Goal: Transaction & Acquisition: Purchase product/service

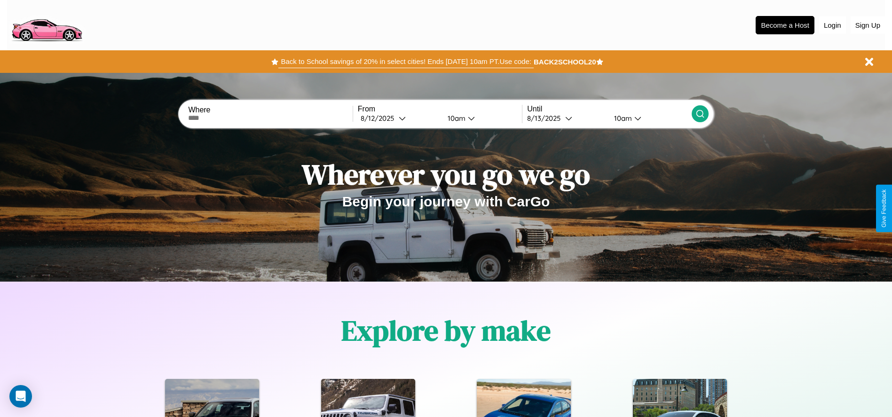
click at [406, 62] on button "Back to School savings of 20% in select cities! Ends [DATE] 10am PT. Use code:" at bounding box center [405, 61] width 255 height 13
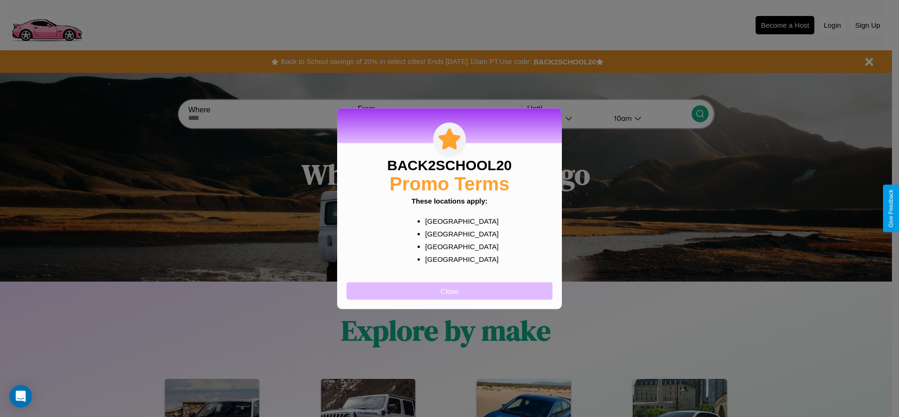
click at [449, 291] on button "Close" at bounding box center [450, 290] width 206 height 17
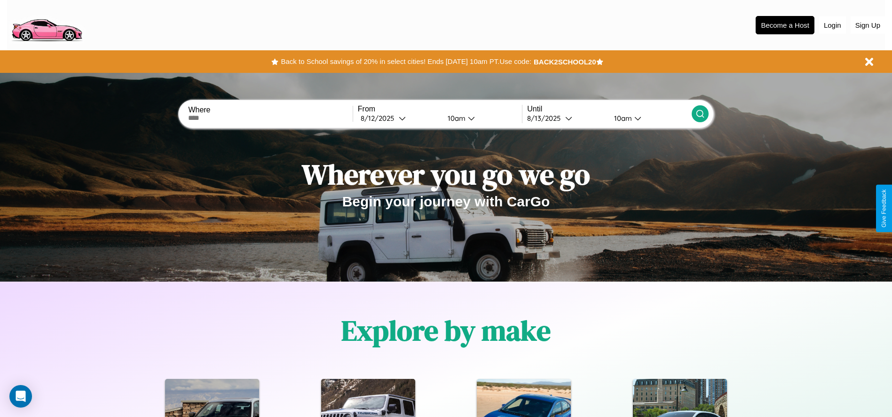
click at [270, 118] on input "text" at bounding box center [270, 118] width 164 height 8
type input "**********"
click at [399, 118] on div "8 / 12 / 2025" at bounding box center [380, 118] width 38 height 9
select select "*"
select select "****"
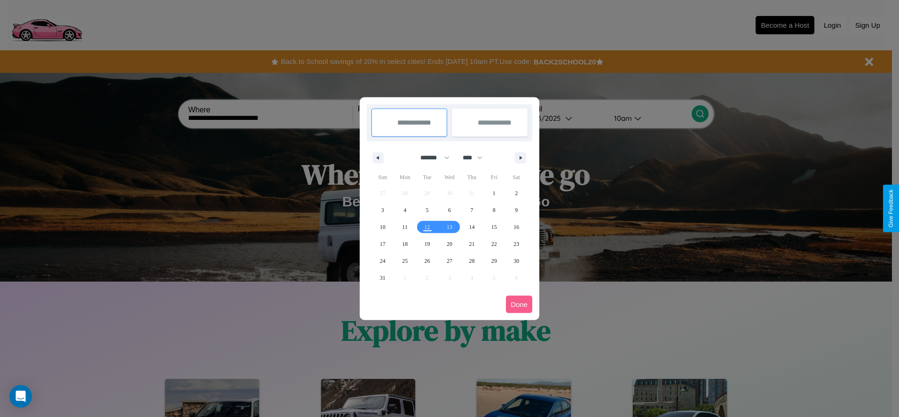
drag, startPoint x: 431, startPoint y: 158, endPoint x: 449, endPoint y: 189, distance: 36.3
click at [431, 158] on select "******* ******** ***** ***** *** **** **** ****** ********* ******* ******** **…" at bounding box center [433, 158] width 40 height 16
select select "*"
drag, startPoint x: 477, startPoint y: 158, endPoint x: 449, endPoint y: 189, distance: 41.3
click at [477, 158] on select "**** **** **** **** **** **** **** **** **** **** **** **** **** **** **** ****…" at bounding box center [472, 158] width 28 height 16
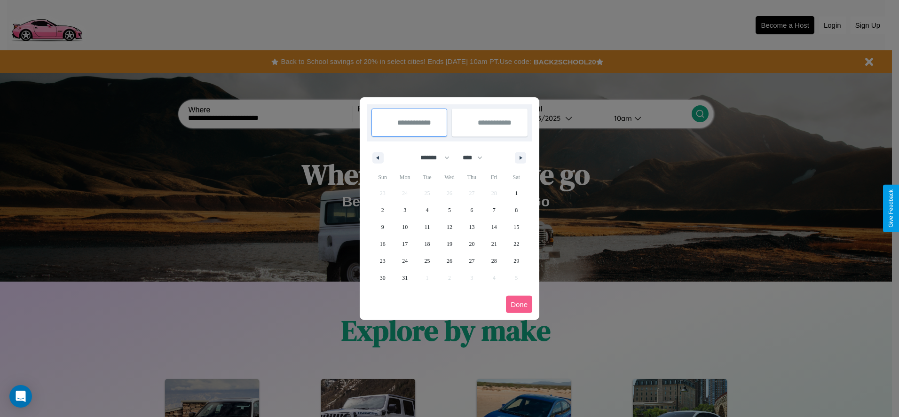
select select "****"
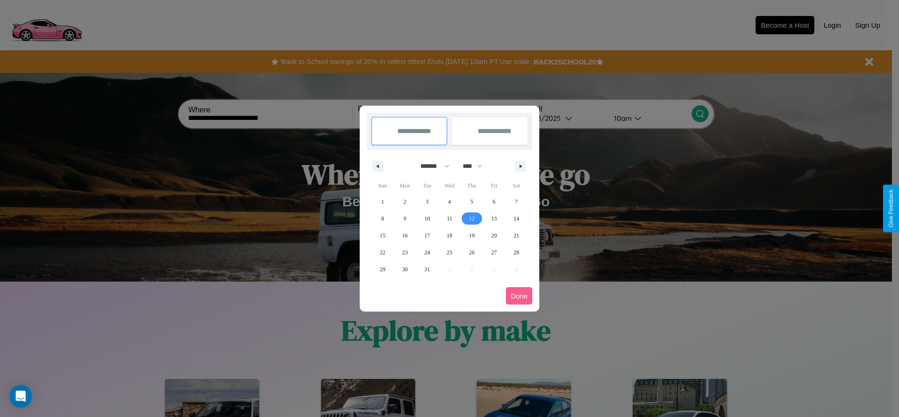
click at [472, 218] on span "12" at bounding box center [472, 218] width 6 height 17
type input "**********"
click at [382, 252] on span "22" at bounding box center [383, 252] width 6 height 17
type input "**********"
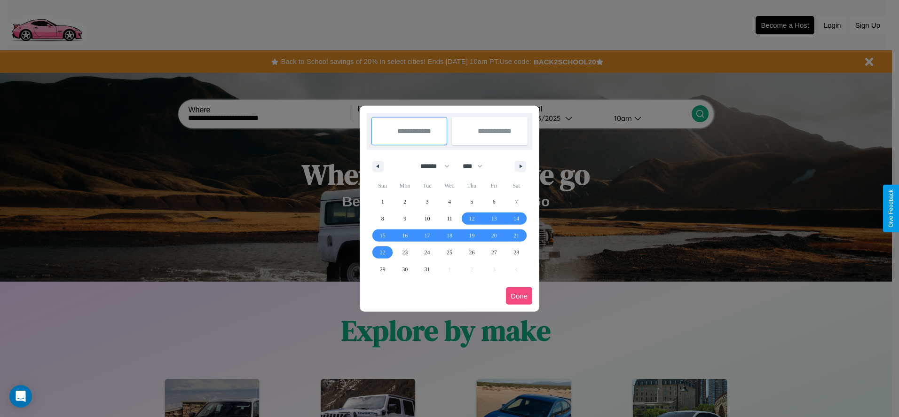
click at [519, 296] on button "Done" at bounding box center [519, 295] width 26 height 17
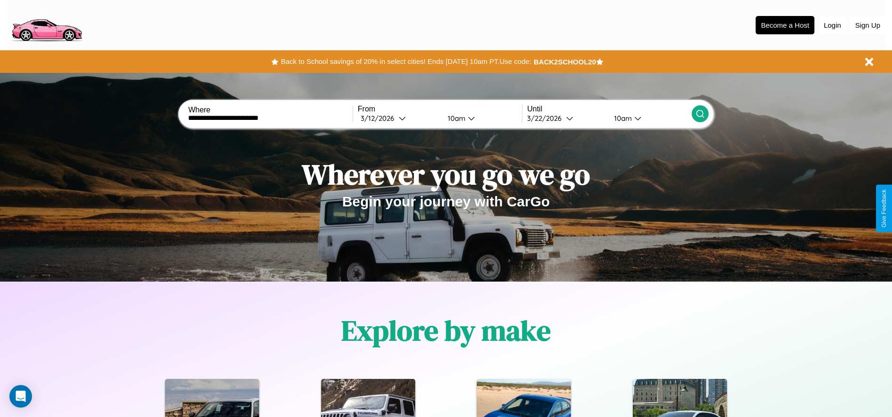
click at [700, 114] on icon at bounding box center [699, 113] width 9 height 9
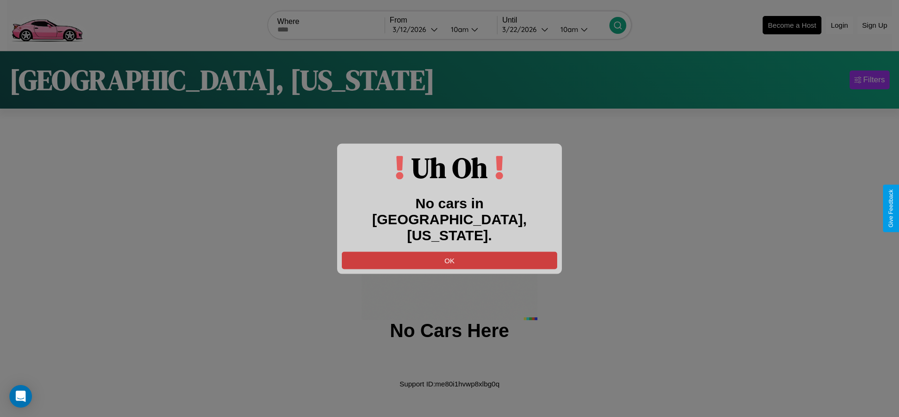
click at [449, 252] on button "OK" at bounding box center [449, 260] width 215 height 17
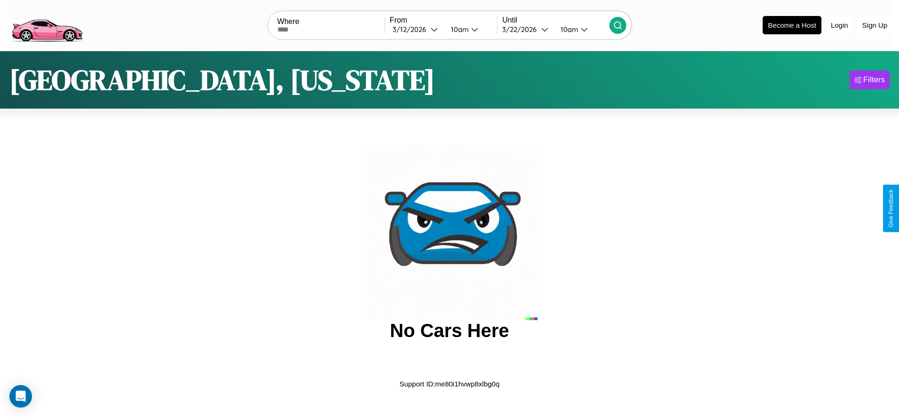
click at [47, 24] on img at bounding box center [46, 24] width 79 height 39
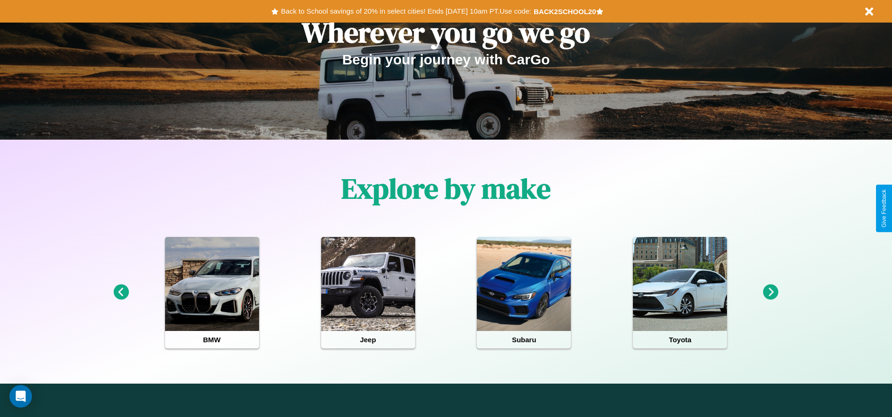
scroll to position [195, 0]
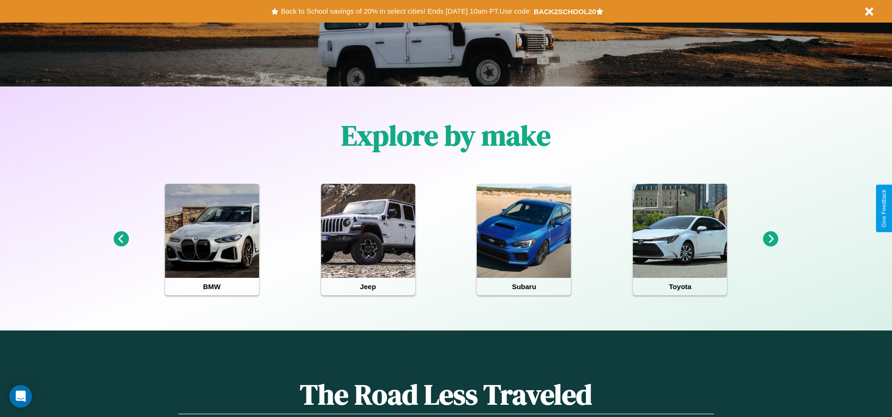
click at [771, 239] on icon at bounding box center [771, 239] width 16 height 16
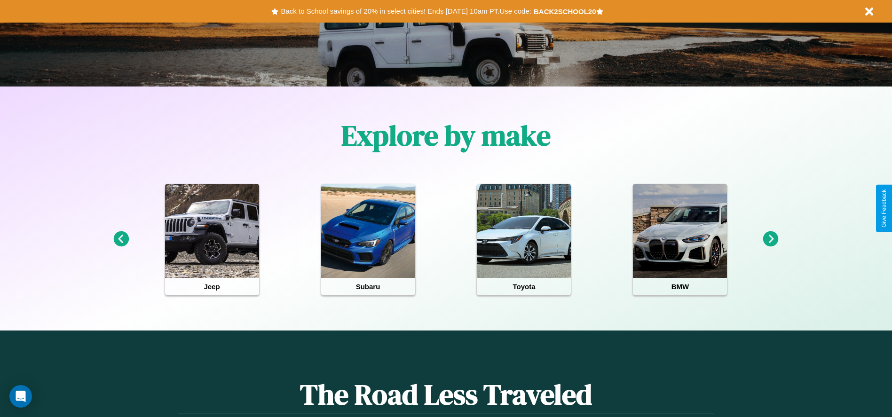
click at [771, 239] on icon at bounding box center [771, 239] width 16 height 16
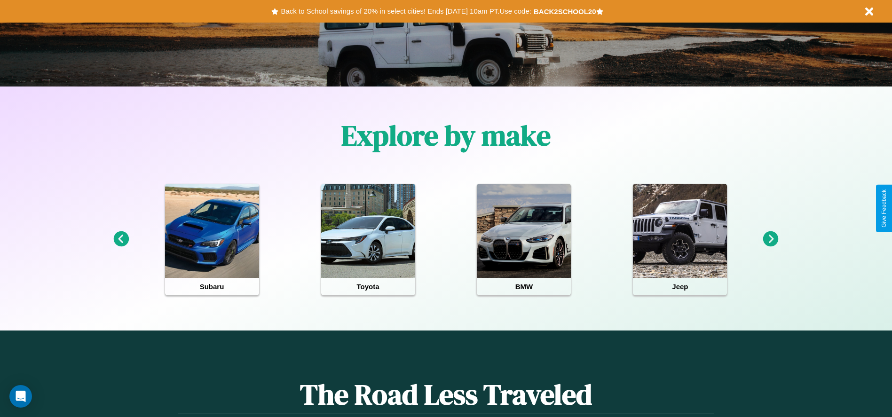
click at [771, 239] on icon at bounding box center [771, 239] width 16 height 16
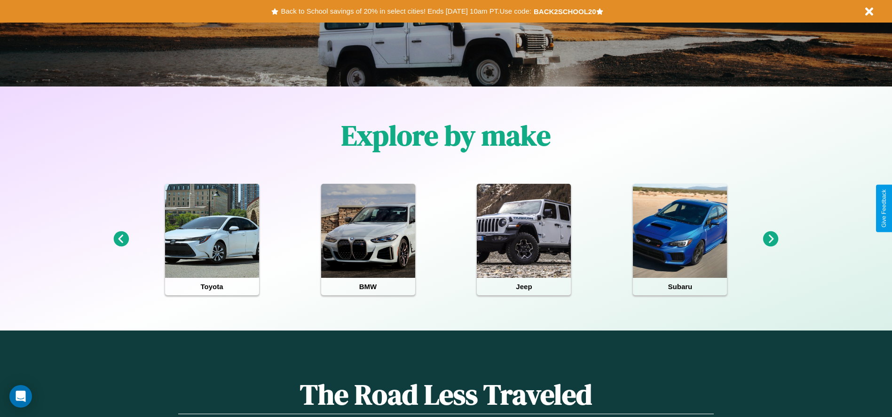
click at [771, 239] on icon at bounding box center [771, 239] width 16 height 16
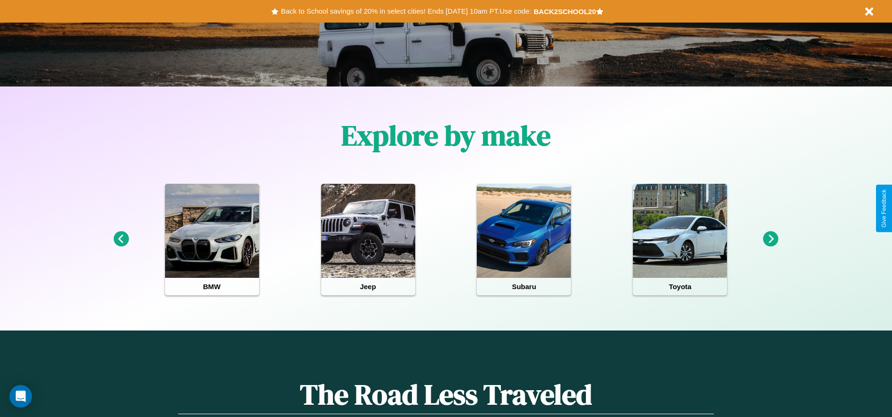
click at [771, 239] on icon at bounding box center [771, 239] width 16 height 16
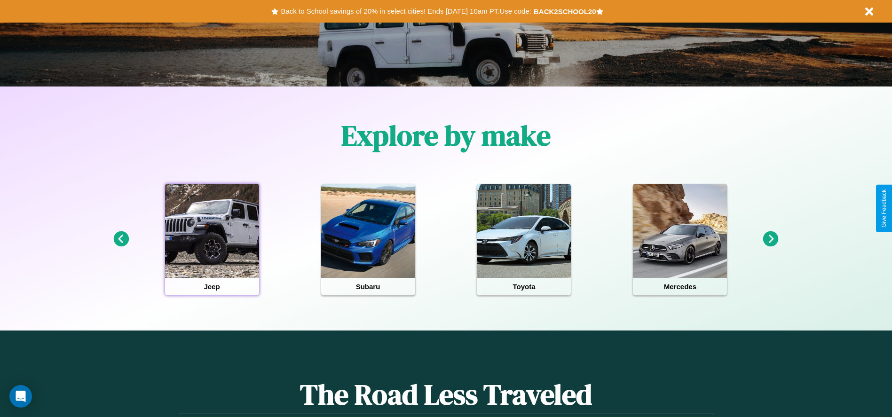
click at [212, 239] on div at bounding box center [212, 231] width 94 height 94
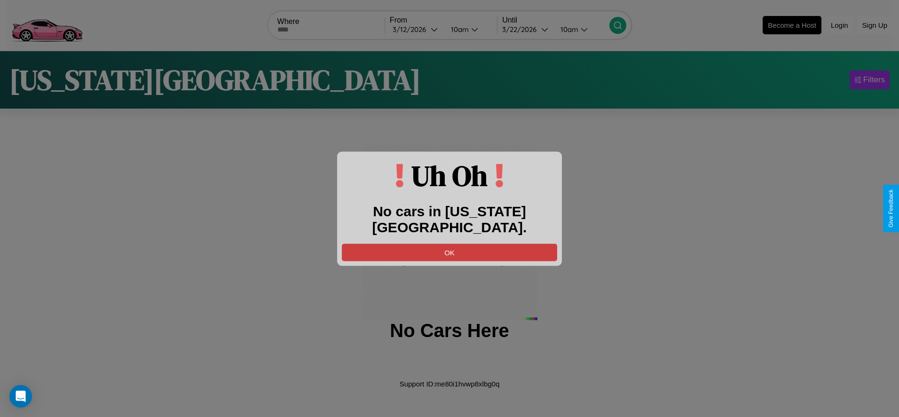
click at [449, 244] on button "OK" at bounding box center [449, 252] width 215 height 17
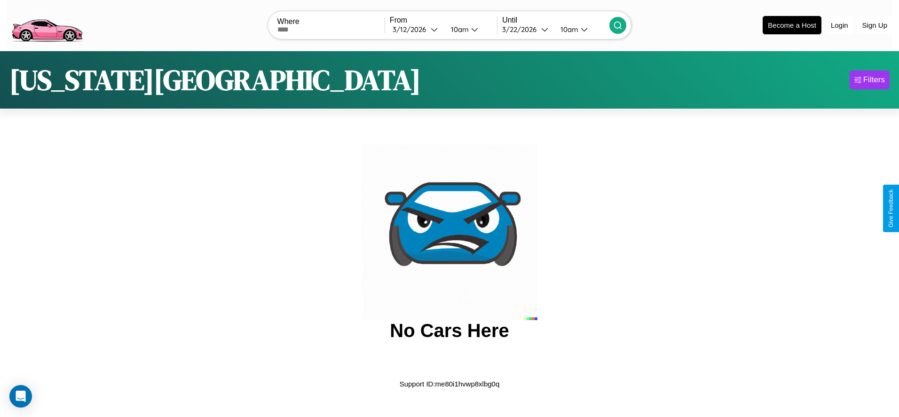
click at [331, 29] on input "text" at bounding box center [330, 30] width 107 height 8
type input "****"
click at [416, 29] on div "3 / 12 / 2026" at bounding box center [412, 29] width 38 height 9
select select "*"
select select "****"
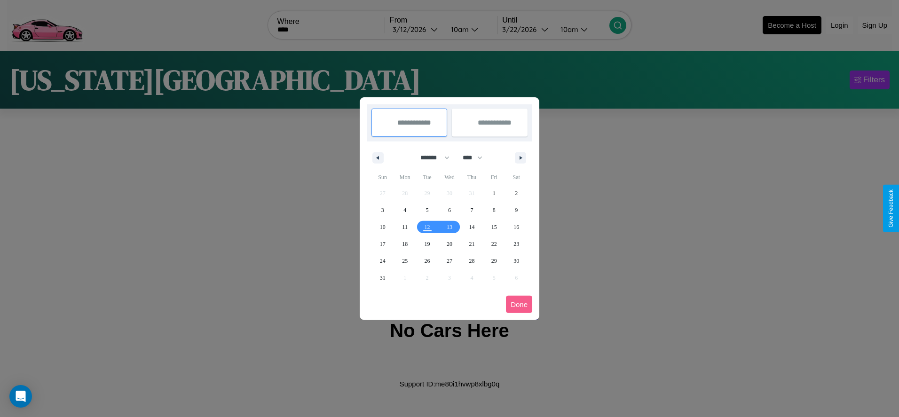
drag, startPoint x: 431, startPoint y: 158, endPoint x: 449, endPoint y: 189, distance: 36.3
click at [431, 158] on select "******* ******** ***** ***** *** **** **** ****** ********* ******* ******** **…" at bounding box center [433, 158] width 40 height 16
select select "*"
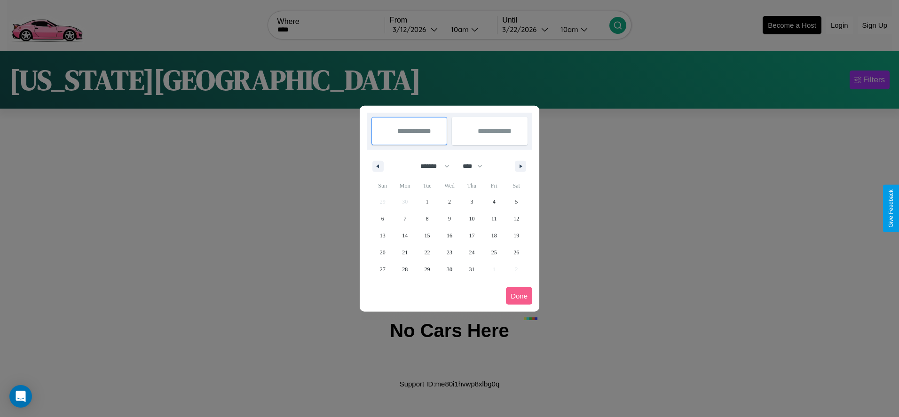
drag, startPoint x: 477, startPoint y: 166, endPoint x: 449, endPoint y: 189, distance: 35.4
click at [477, 166] on select "**** **** **** **** **** **** **** **** **** **** **** **** **** **** **** ****…" at bounding box center [472, 166] width 28 height 16
select select "****"
click at [449, 235] on span "15" at bounding box center [450, 235] width 6 height 17
type input "**********"
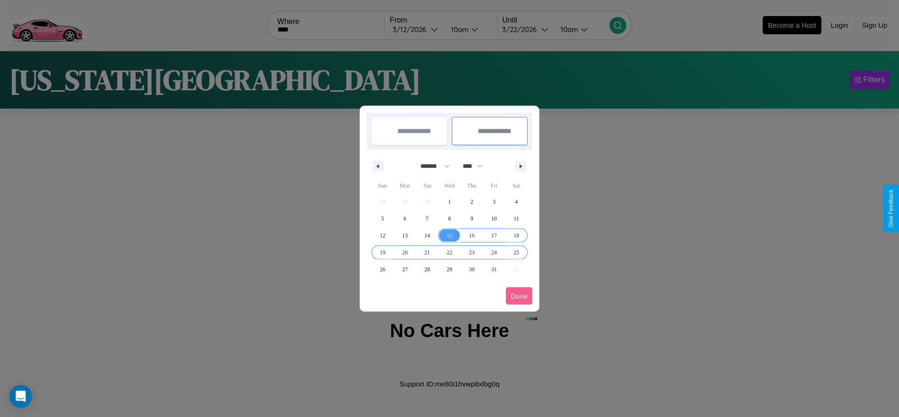
click at [516, 252] on span "25" at bounding box center [516, 252] width 6 height 17
type input "**********"
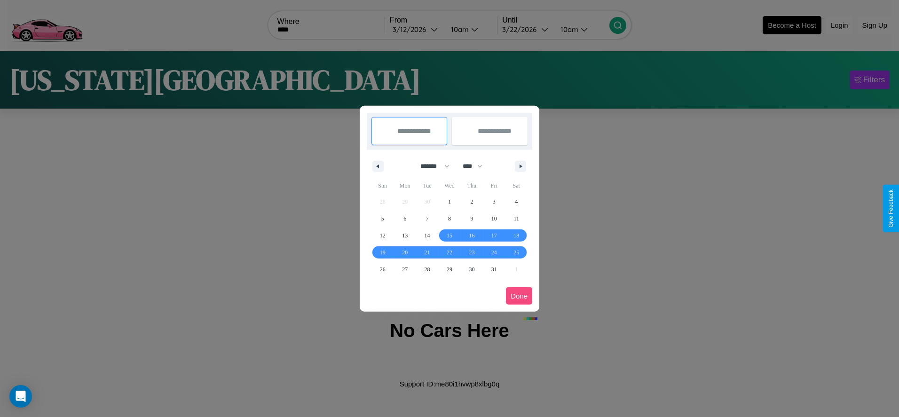
click at [519, 296] on button "Done" at bounding box center [519, 295] width 26 height 17
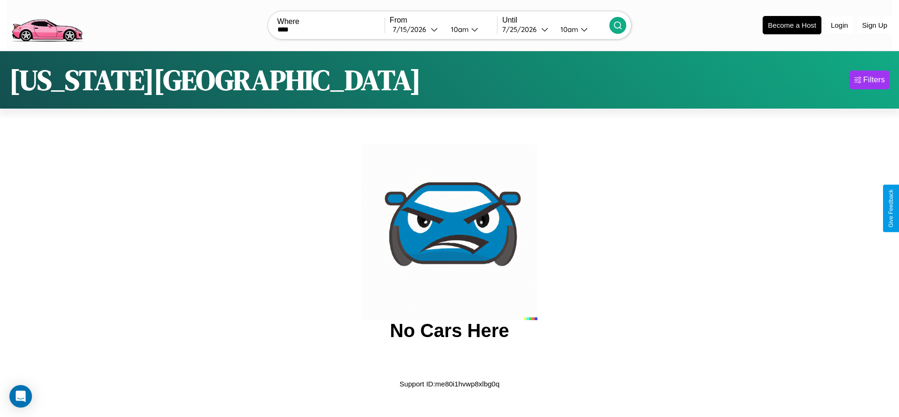
click at [458, 29] on div "10am" at bounding box center [458, 29] width 25 height 9
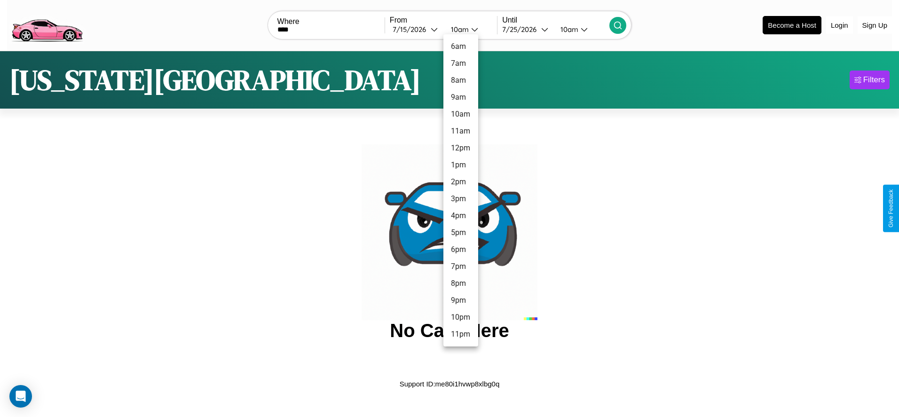
click at [460, 216] on li "4pm" at bounding box center [460, 215] width 35 height 17
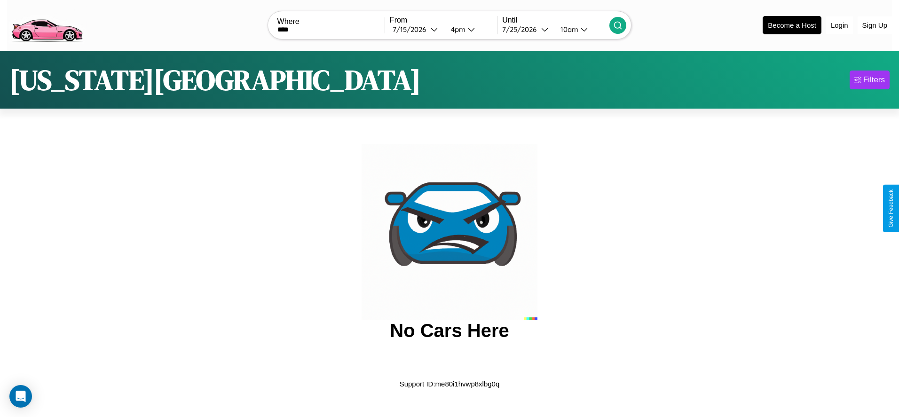
click at [618, 25] on icon at bounding box center [617, 25] width 9 height 9
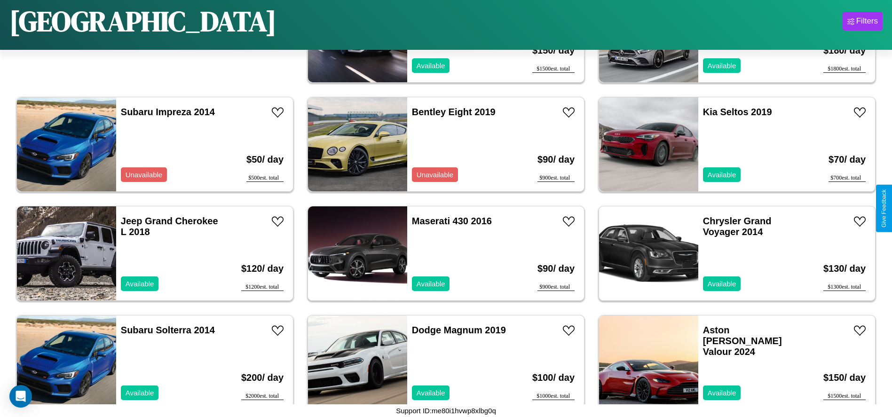
scroll to position [214, 0]
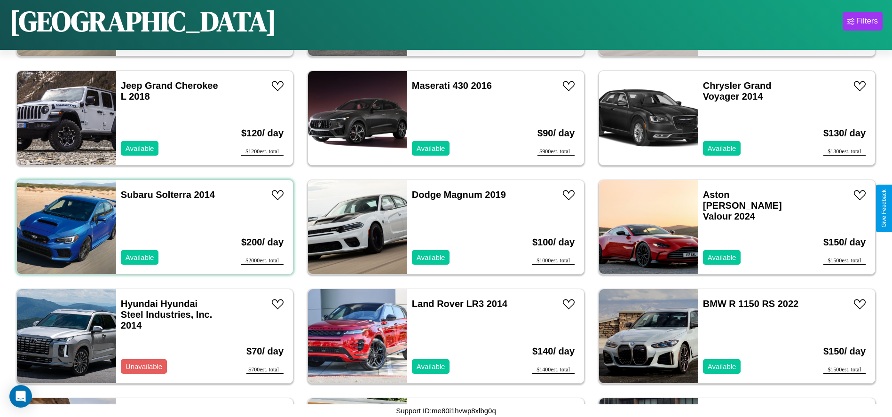
click at [154, 227] on div "Subaru Solterra 2014 Available" at bounding box center [170, 227] width 109 height 94
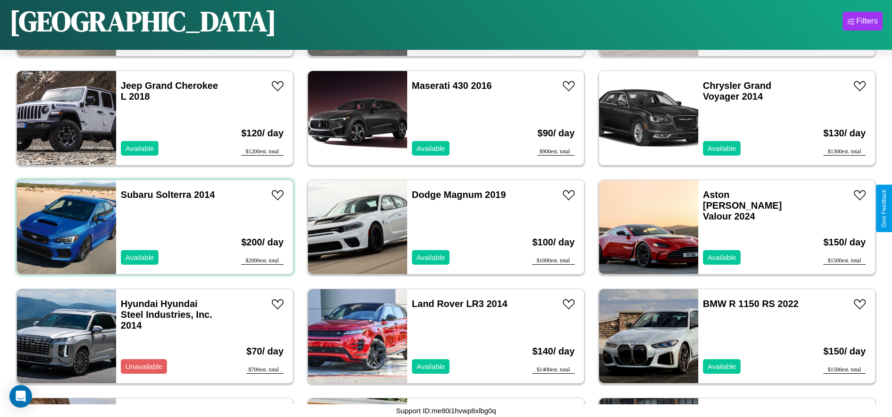
click at [154, 227] on div "Subaru Solterra 2014 Available" at bounding box center [170, 227] width 109 height 94
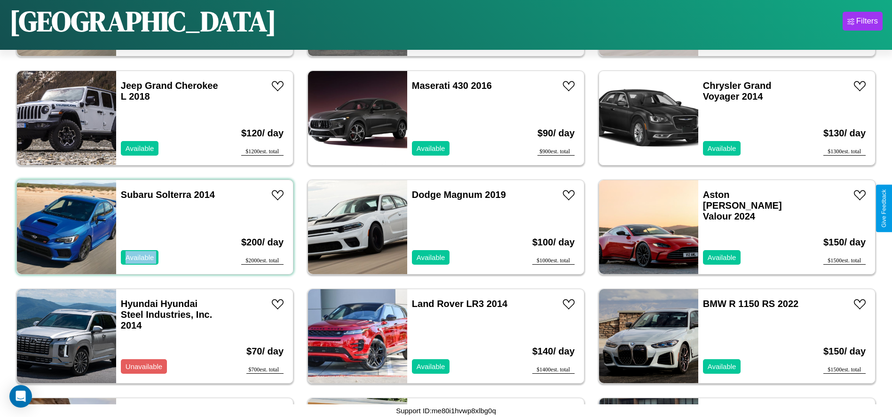
click at [154, 227] on div "Subaru Solterra 2014 Available" at bounding box center [170, 227] width 109 height 94
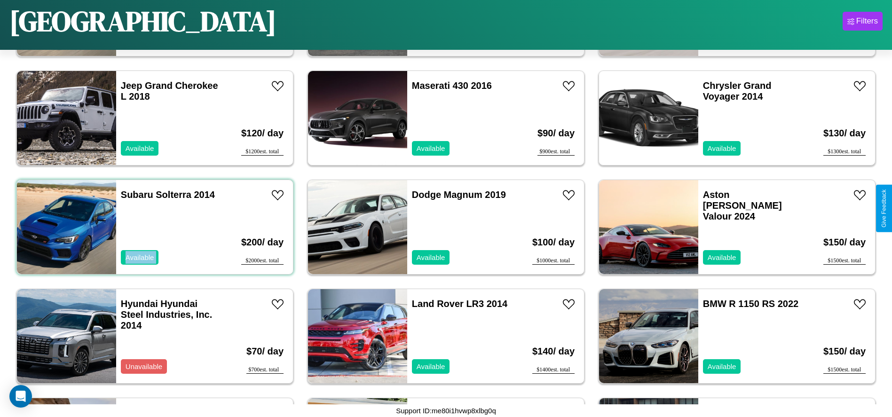
click at [154, 227] on div "Subaru Solterra 2014 Available" at bounding box center [170, 227] width 109 height 94
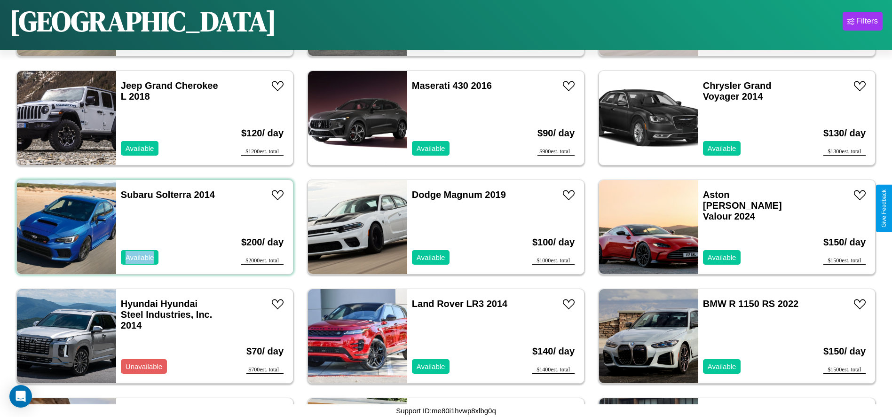
click at [154, 227] on div "Subaru Solterra 2014 Available" at bounding box center [170, 227] width 109 height 94
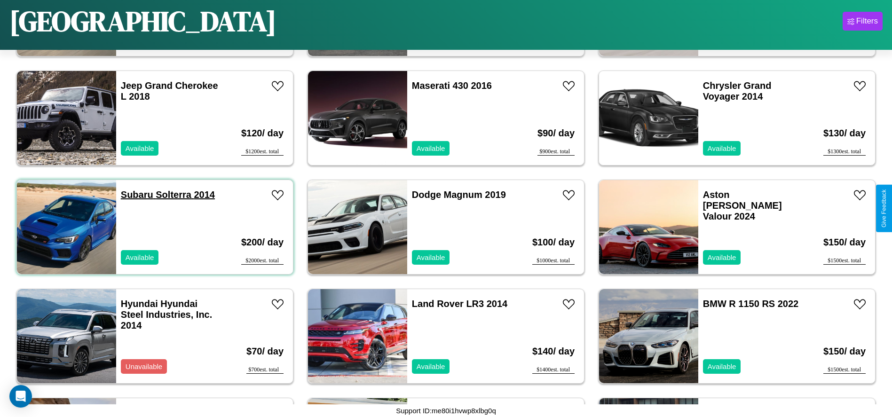
click at [136, 195] on link "Subaru Solterra 2014" at bounding box center [168, 194] width 94 height 10
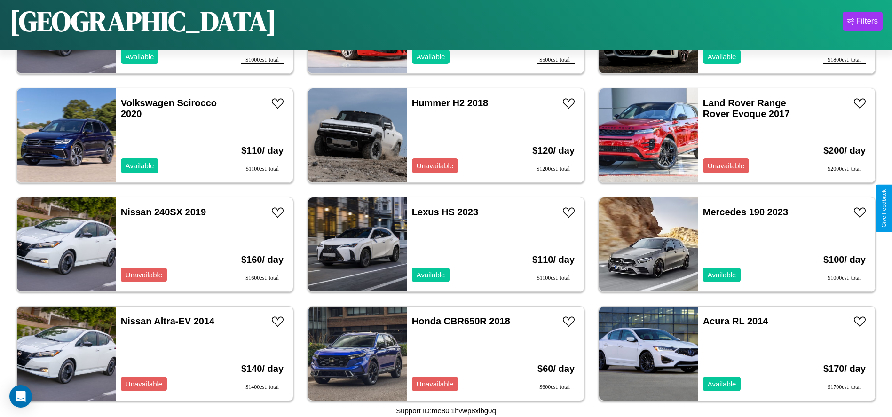
scroll to position [1196, 0]
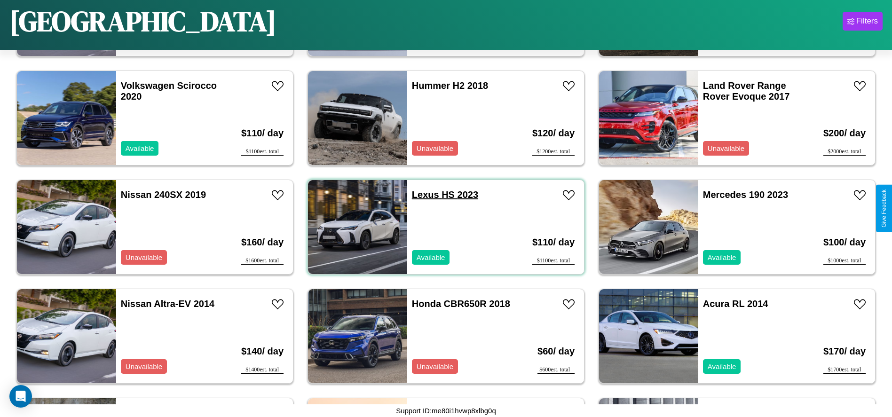
click at [422, 195] on link "Lexus HS 2023" at bounding box center [445, 194] width 66 height 10
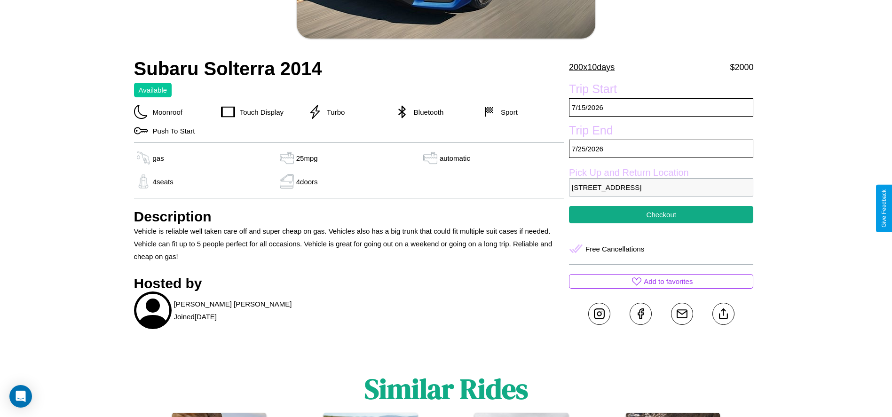
scroll to position [84, 0]
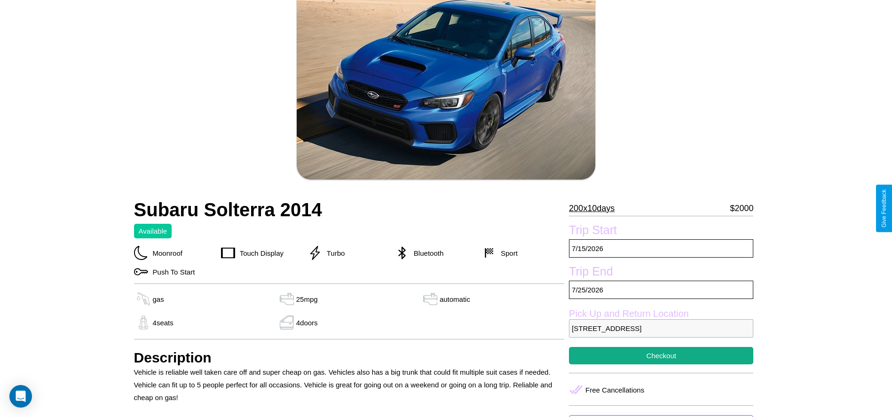
click at [595, 208] on p "200 x 10 days" at bounding box center [592, 208] width 46 height 15
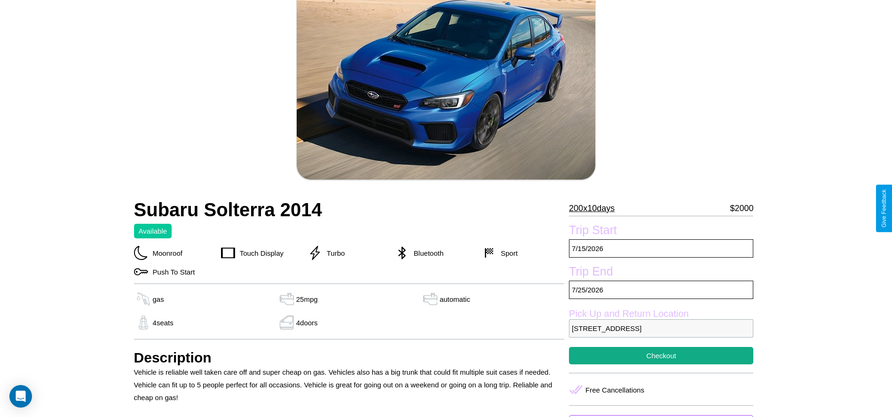
click at [595, 208] on p "200 x 10 days" at bounding box center [592, 208] width 46 height 15
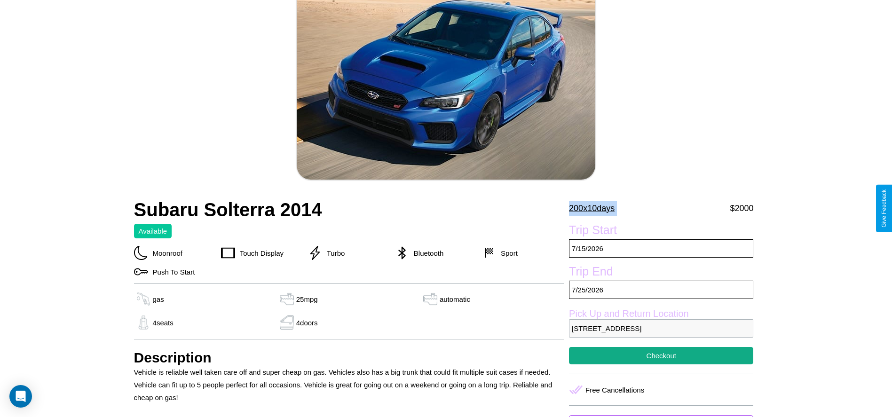
click at [595, 208] on p "200 x 10 days" at bounding box center [592, 208] width 46 height 15
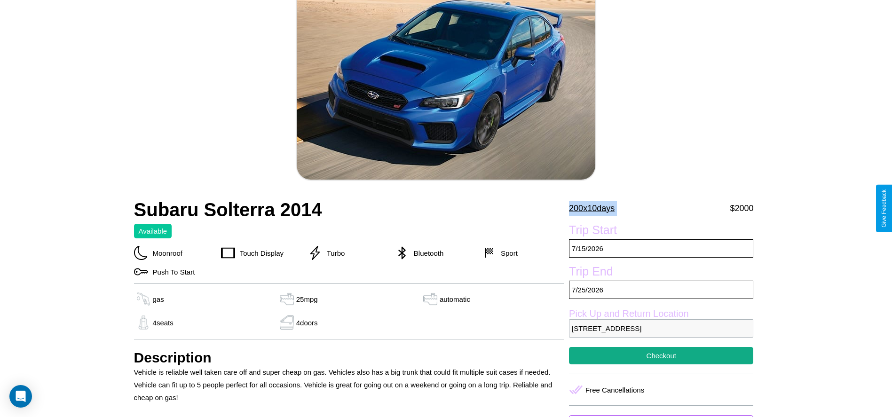
click at [595, 208] on p "200 x 10 days" at bounding box center [592, 208] width 46 height 15
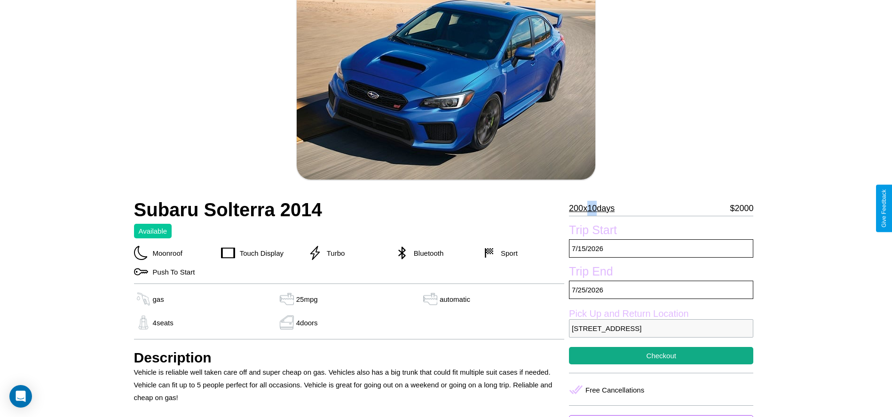
click at [595, 208] on p "200 x 10 days" at bounding box center [592, 208] width 46 height 15
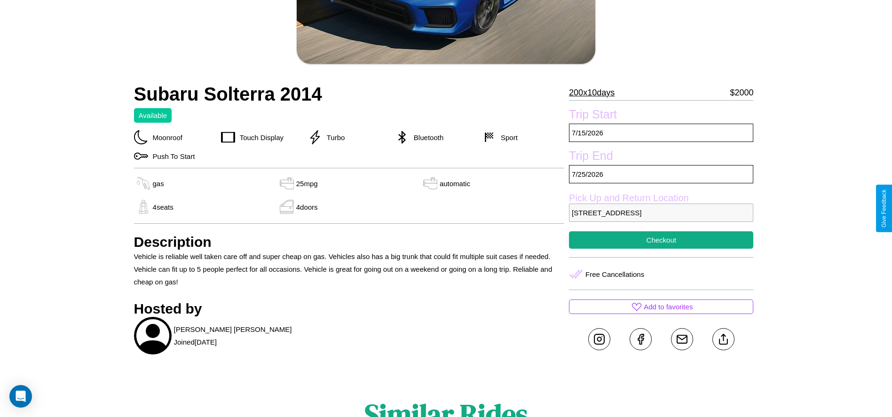
scroll to position [231, 0]
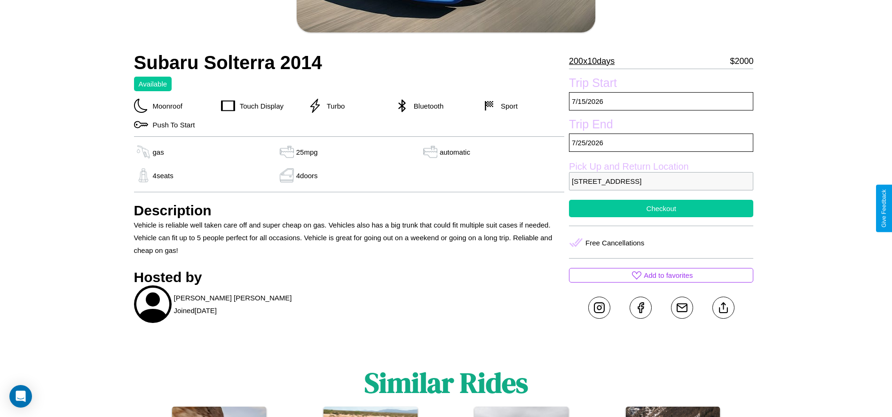
click at [661, 208] on button "Checkout" at bounding box center [661, 208] width 184 height 17
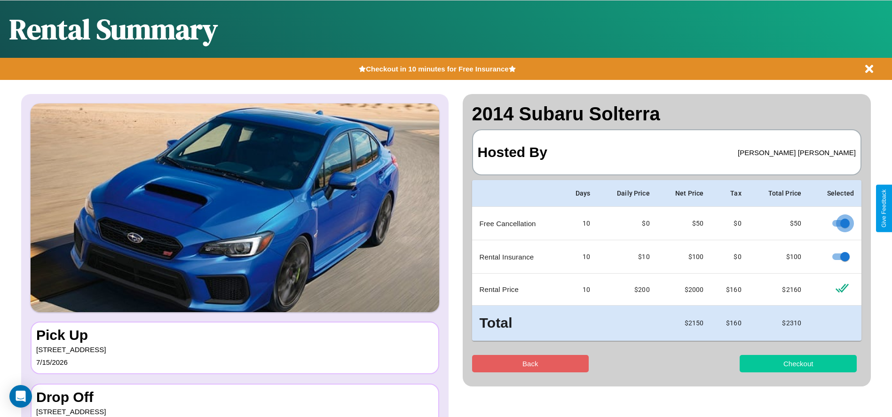
click at [798, 363] on button "Checkout" at bounding box center [798, 363] width 117 height 17
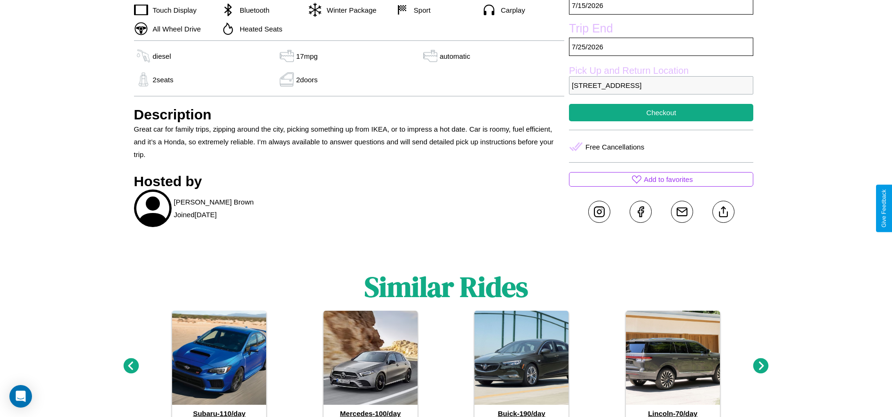
scroll to position [343, 0]
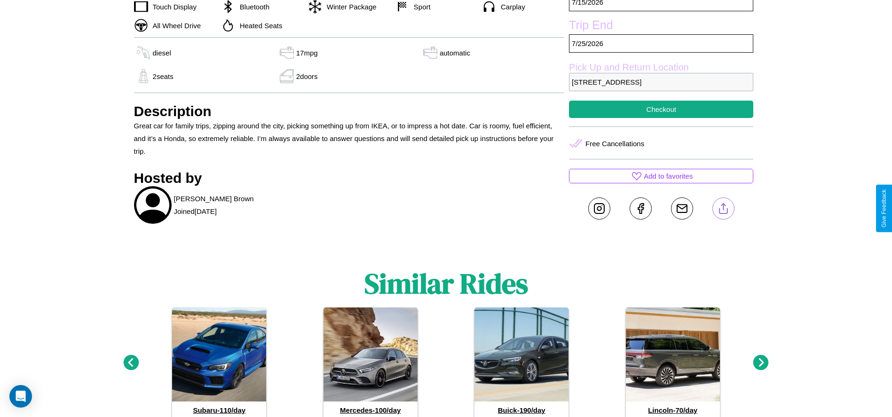
click at [723, 208] on line at bounding box center [723, 207] width 0 height 7
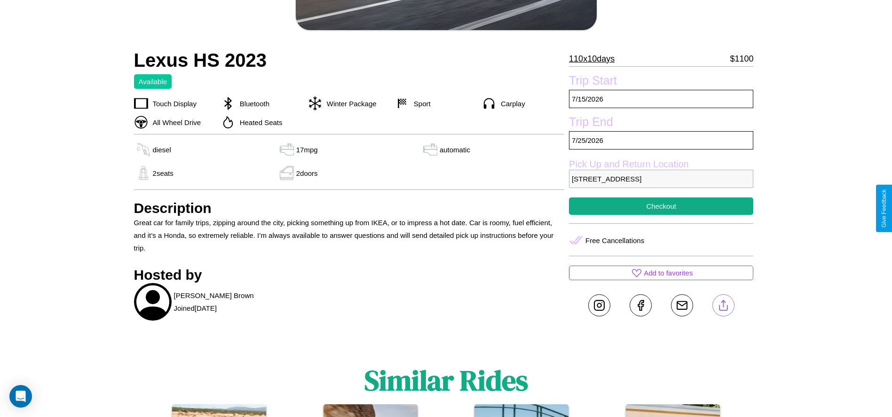
scroll to position [244, 0]
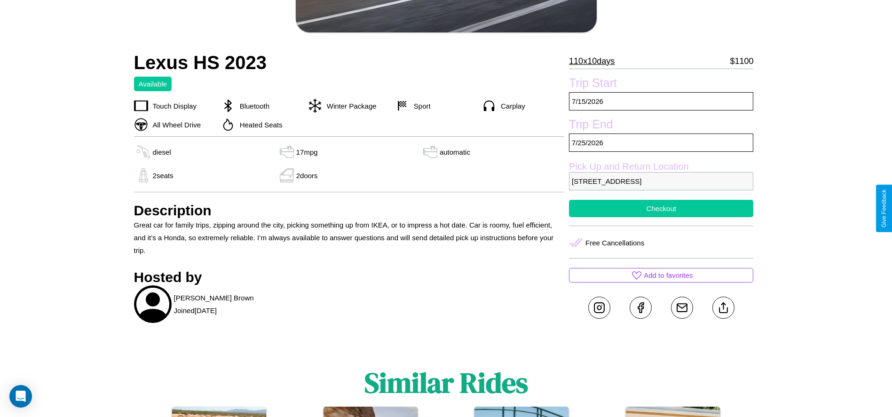
click at [661, 208] on button "Checkout" at bounding box center [661, 208] width 184 height 17
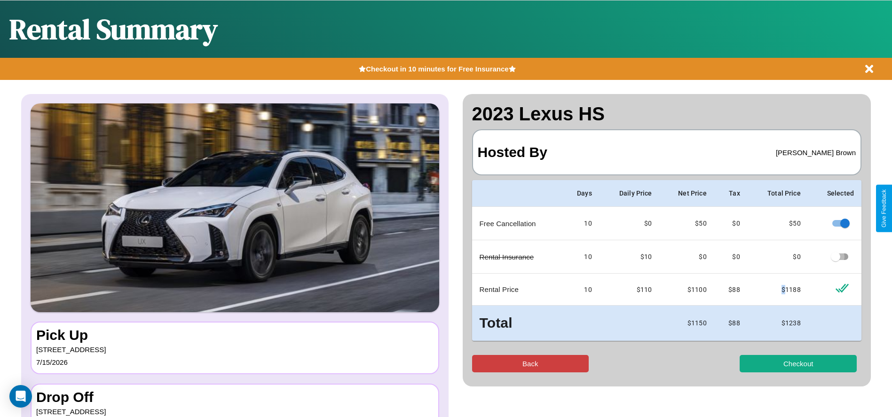
click at [530, 363] on button "Back" at bounding box center [530, 363] width 117 height 17
